Goal: Task Accomplishment & Management: Manage account settings

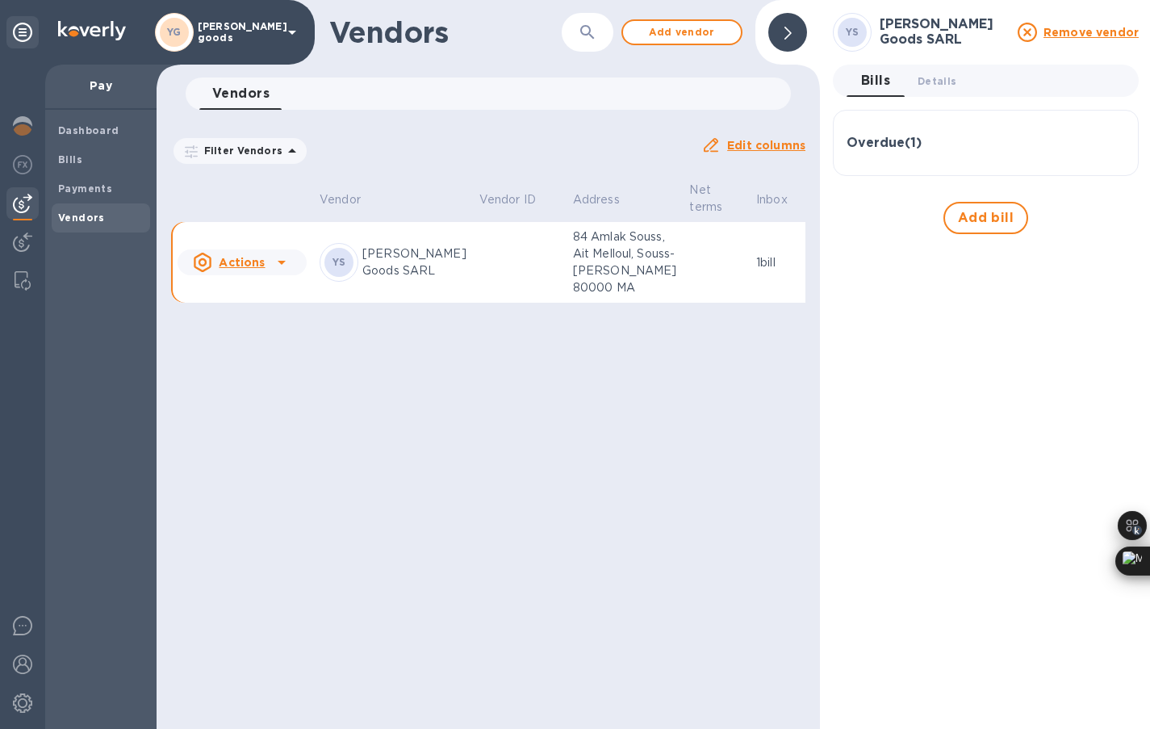
click at [683, 285] on td at bounding box center [716, 263] width 67 height 82
click at [573, 282] on p "84 Amlak Souss, Ait Melloul, Souss-[PERSON_NAME] 80000 MA" at bounding box center [625, 262] width 104 height 68
click at [377, 267] on p "[PERSON_NAME] Goods SARL" at bounding box center [414, 262] width 104 height 34
click at [280, 272] on icon at bounding box center [281, 262] width 19 height 19
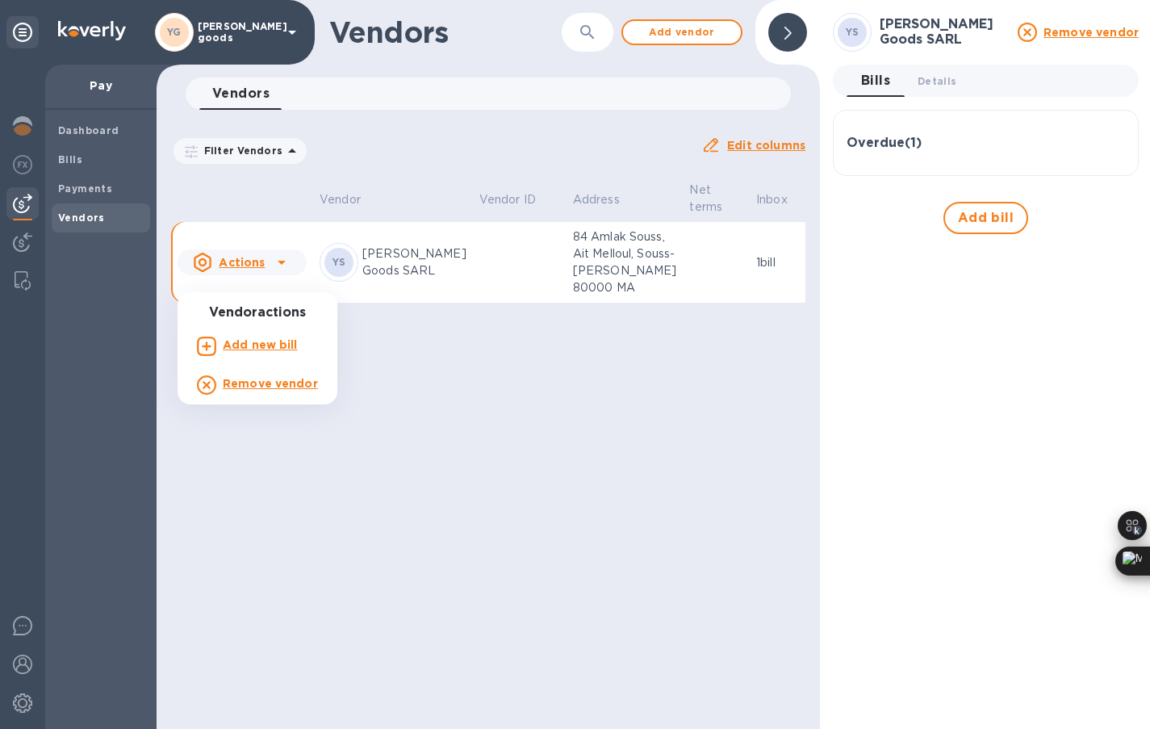
click at [400, 291] on div at bounding box center [575, 364] width 1150 height 729
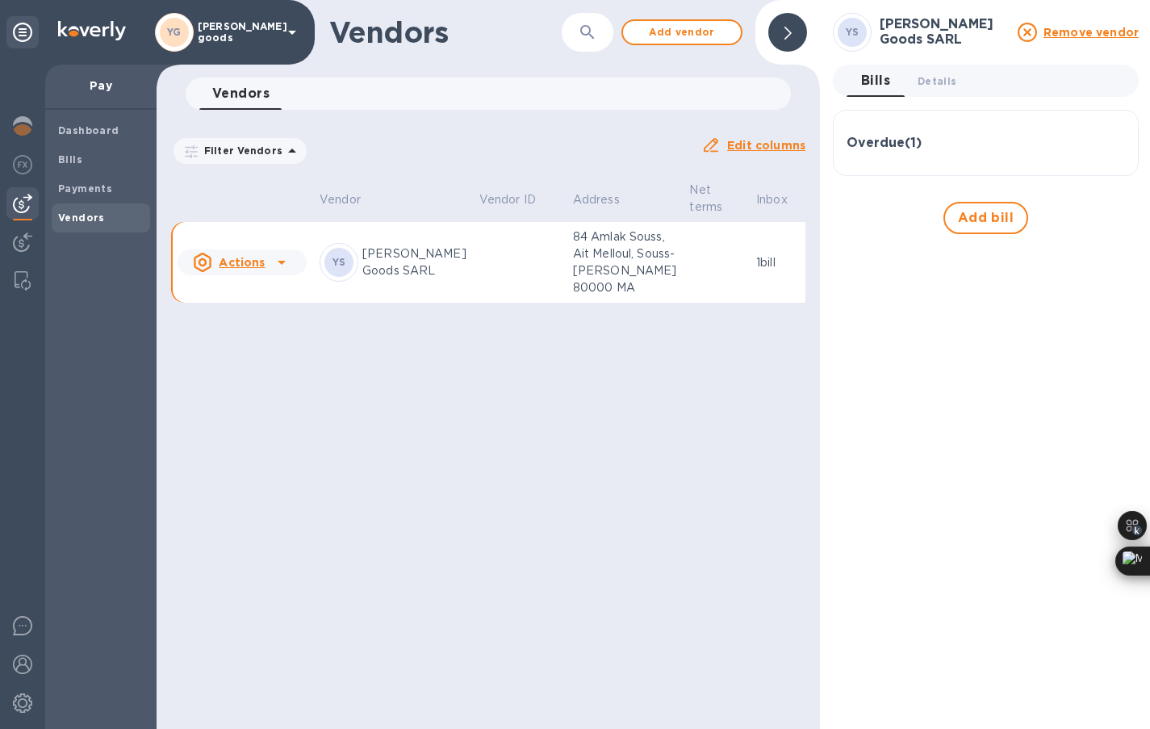
click at [840, 155] on div "Overdue ( 1 ) Bill № N: 03/2025 Bill Date [DATE] Amount $3,191.00 Balance $3,19…" at bounding box center [986, 143] width 306 height 66
click at [882, 145] on h3 "Overdue ( 1 )" at bounding box center [884, 143] width 75 height 15
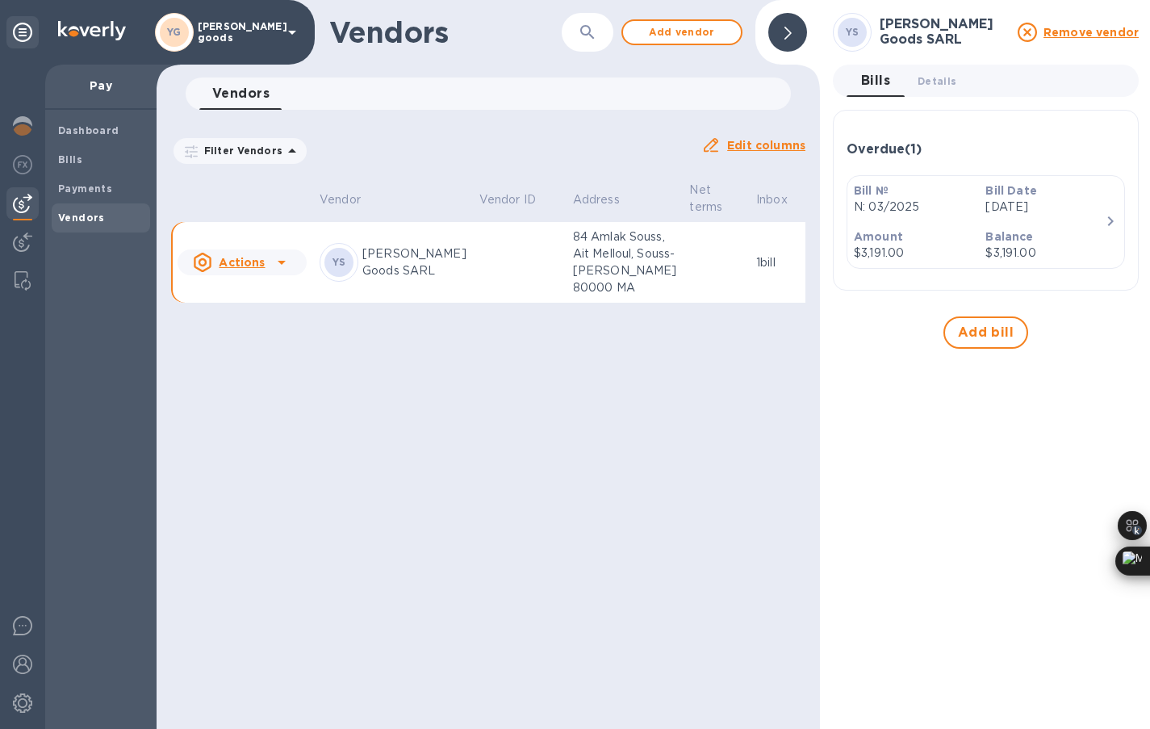
click at [998, 203] on p "[DATE]" at bounding box center [1044, 207] width 119 height 17
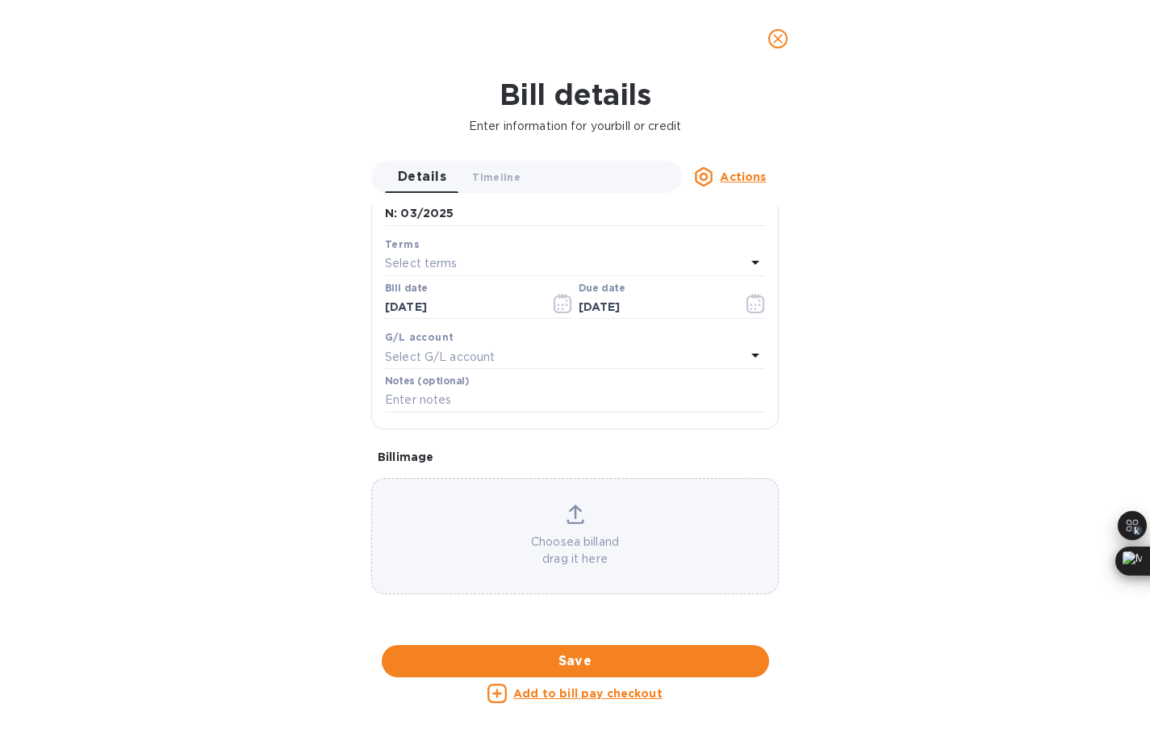
scroll to position [609, 0]
click at [597, 696] on u "Add to bill pay checkout" at bounding box center [587, 693] width 149 height 13
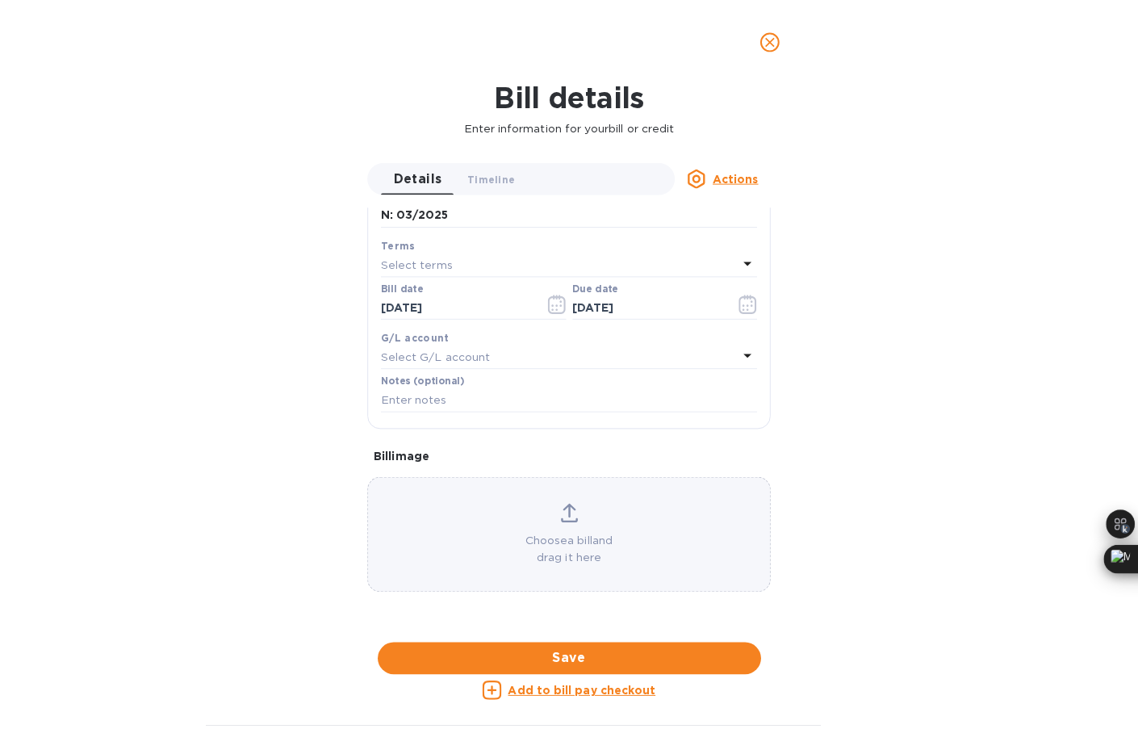
scroll to position [237, 0]
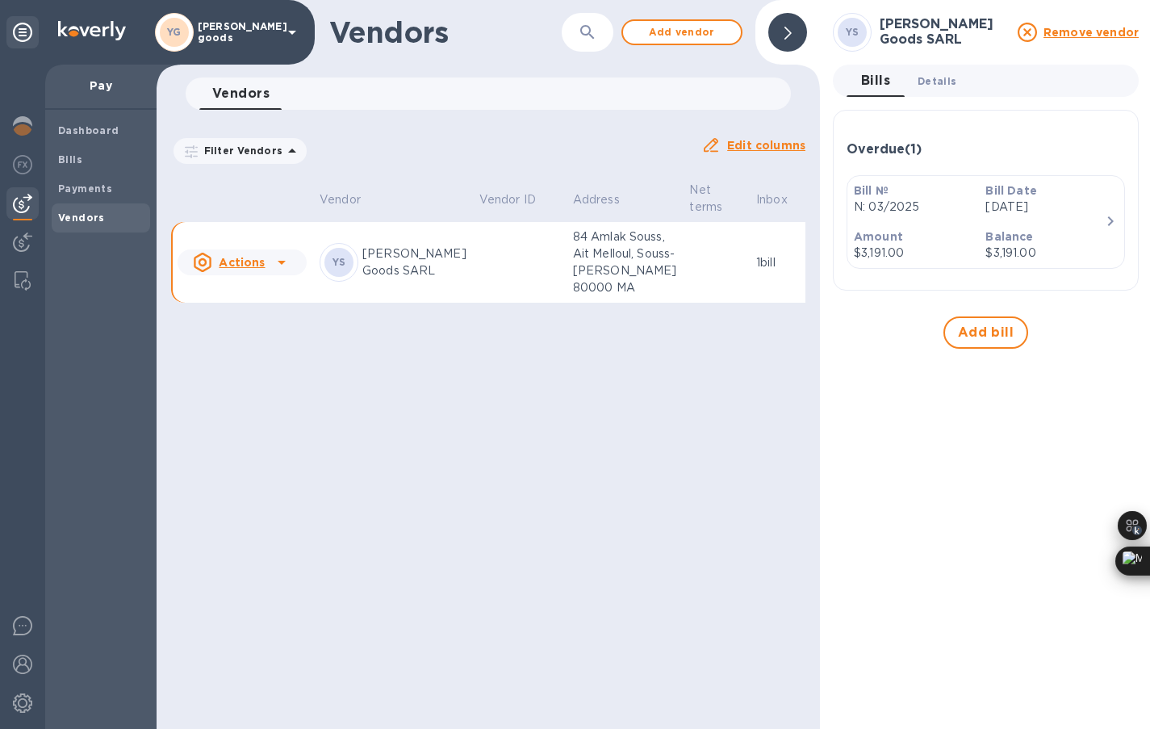
click at [933, 76] on span "Details 0" at bounding box center [937, 81] width 39 height 17
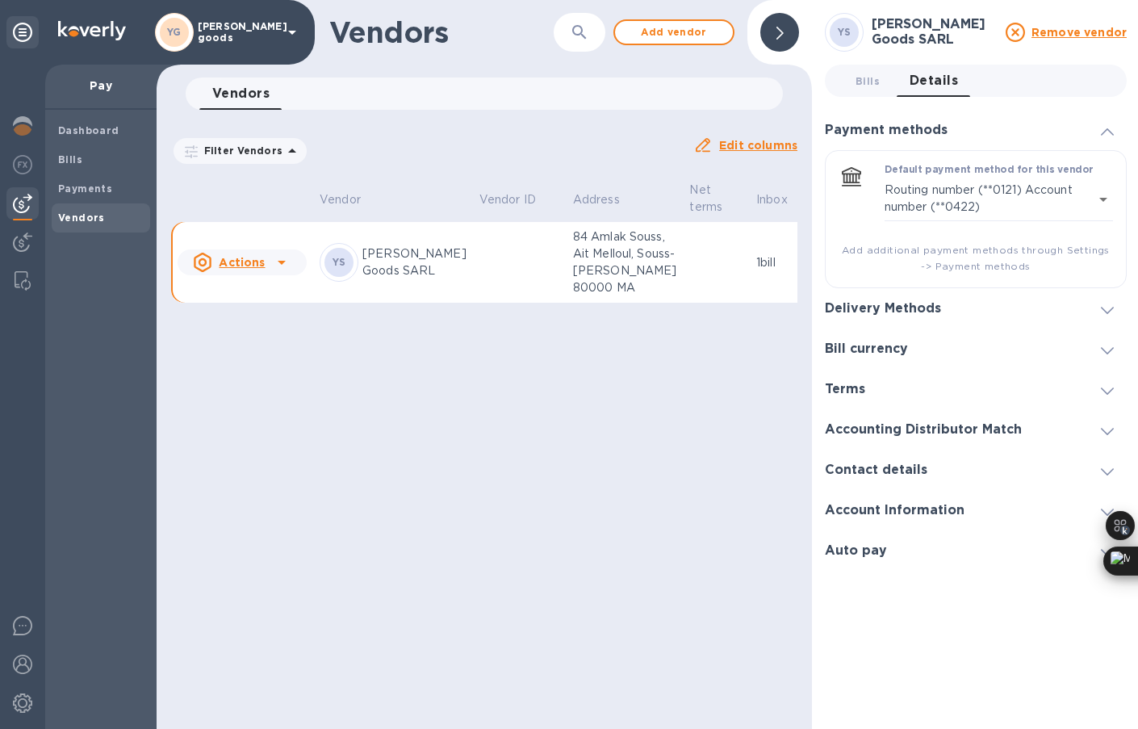
click at [872, 558] on div "Auto pay" at bounding box center [976, 550] width 302 height 40
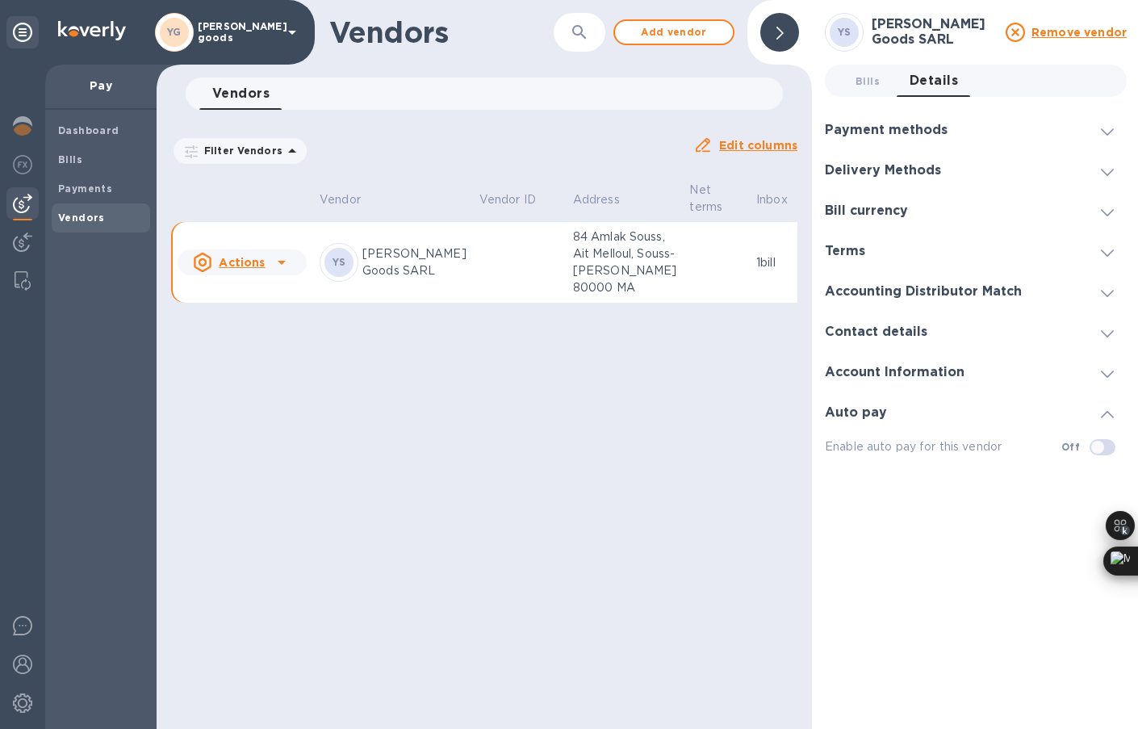
click at [429, 429] on div "Vendors ​ Add vendor Vendors 0 Filter Vendors Auto pay: All Edit columns Vendor…" at bounding box center [484, 364] width 655 height 729
